Goal: Task Accomplishment & Management: Use online tool/utility

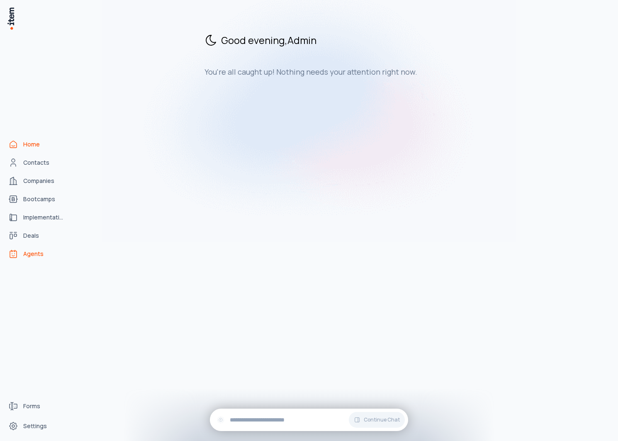
click at [32, 257] on span "Agents" at bounding box center [33, 254] width 20 height 8
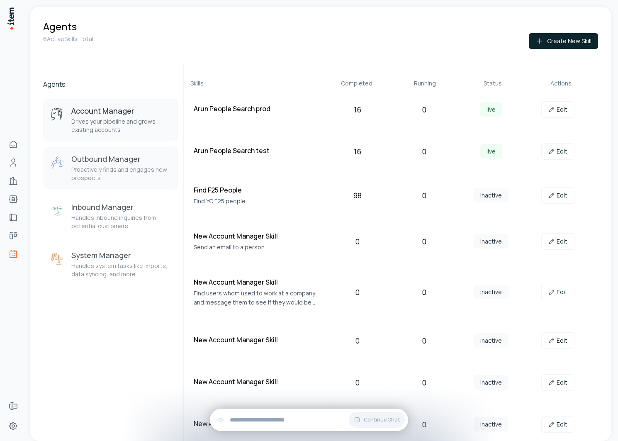
click at [142, 167] on p "Proactively finds and engages new prospects" at bounding box center [121, 173] width 100 height 17
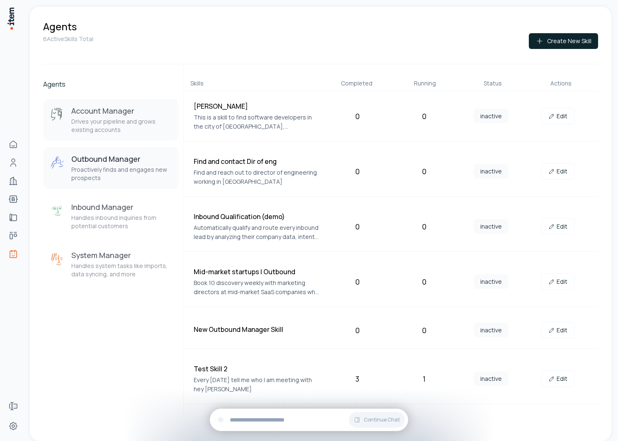
click at [111, 116] on div "Account Manager Drives your pipeline and grows existing accounts" at bounding box center [121, 120] width 100 height 28
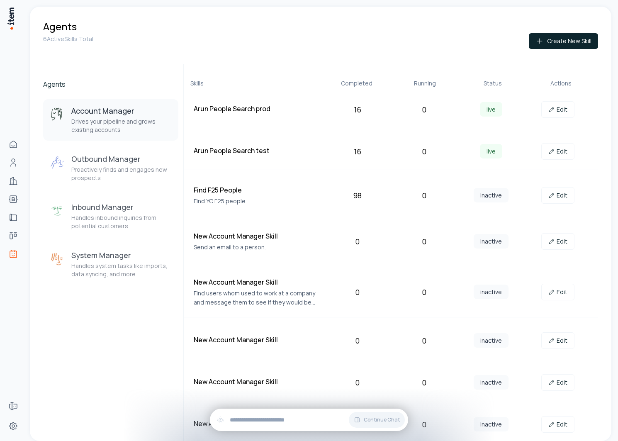
scroll to position [456, 0]
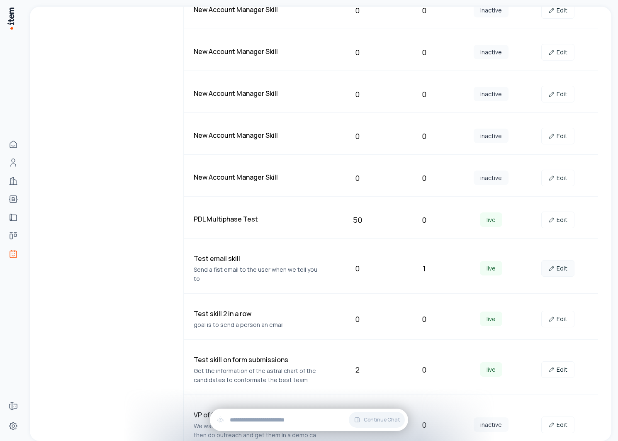
click at [564, 266] on link "Edit" at bounding box center [557, 268] width 33 height 17
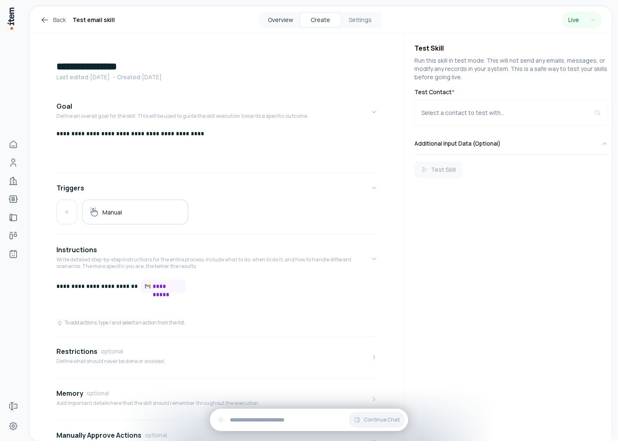
click at [281, 23] on button "Overview" at bounding box center [281, 19] width 40 height 13
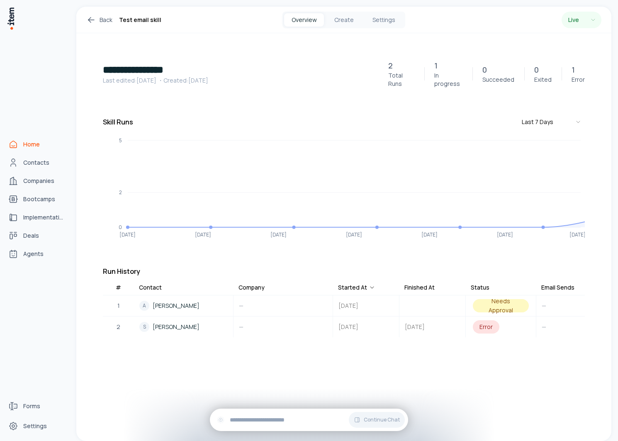
click at [21, 148] on link "Home" at bounding box center [36, 144] width 63 height 17
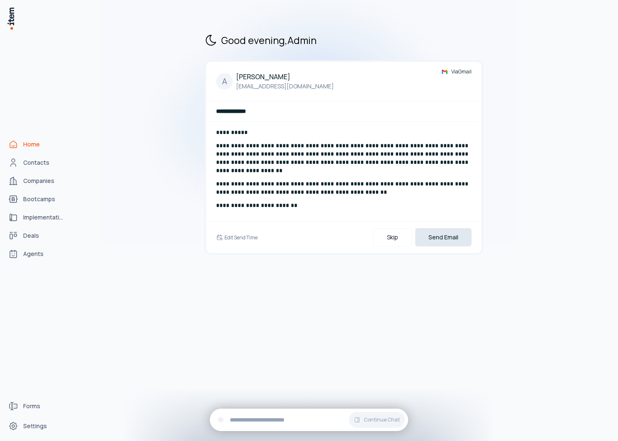
click at [458, 238] on button "Send Email" at bounding box center [443, 237] width 56 height 18
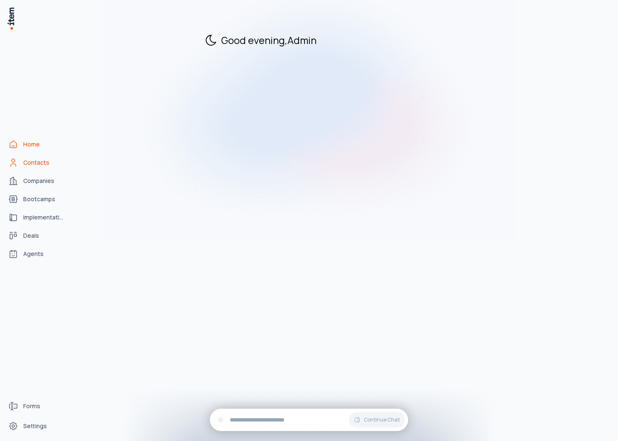
click at [30, 158] on span "Contacts" at bounding box center [36, 162] width 26 height 8
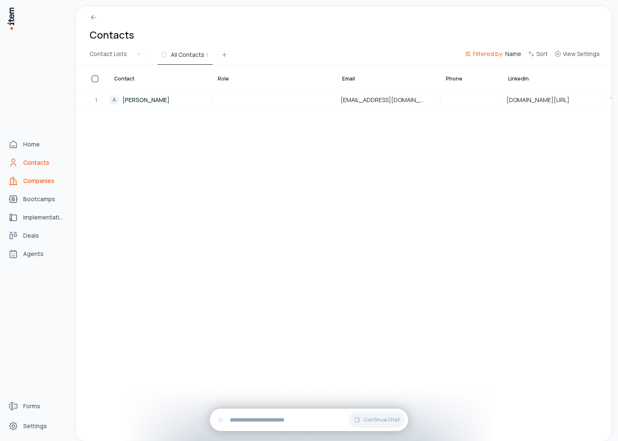
click at [21, 187] on link "Companies" at bounding box center [36, 180] width 63 height 17
